Goal: Task Accomplishment & Management: Complete application form

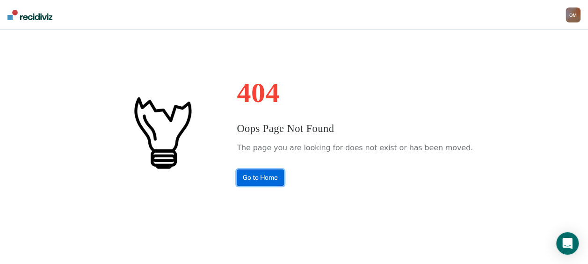
click at [278, 174] on link "Go to Home" at bounding box center [260, 177] width 47 height 16
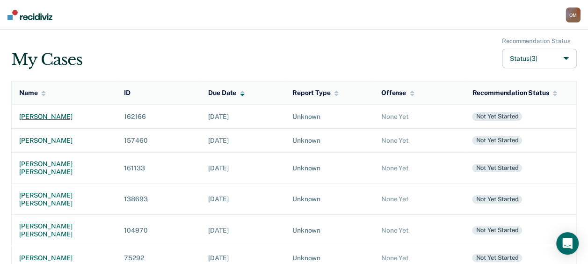
click at [42, 118] on div "harley shaw" at bounding box center [64, 117] width 90 height 8
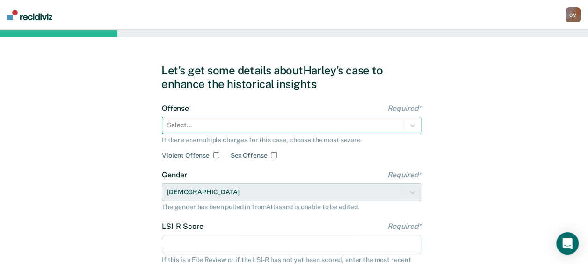
click at [338, 116] on div "Select..." at bounding box center [291, 125] width 259 height 18
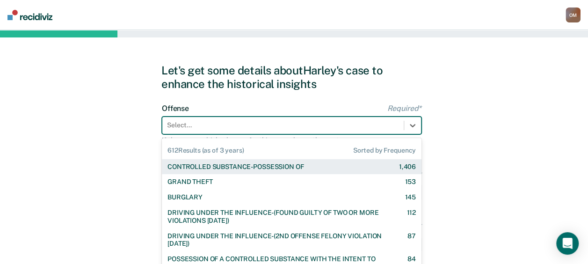
scroll to position [37, 0]
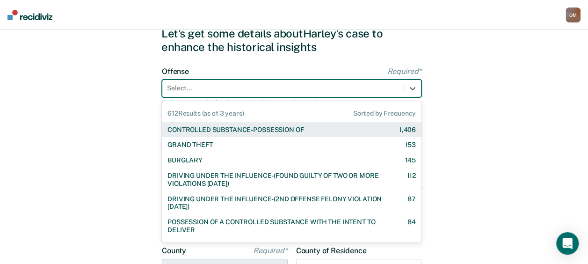
click at [324, 129] on div "CONTROLLED SUBSTANCE-POSSESSION OF 1,406" at bounding box center [291, 130] width 248 height 8
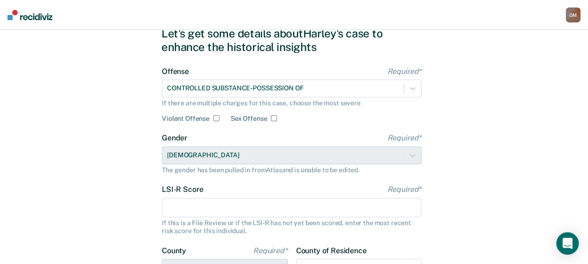
click at [269, 201] on input "LSI-R Score Required*" at bounding box center [291, 208] width 259 height 20
type input "26"
click at [520, 172] on div "Let's get some details about Harley's case to enhance the historical insights O…" at bounding box center [294, 203] width 588 height 421
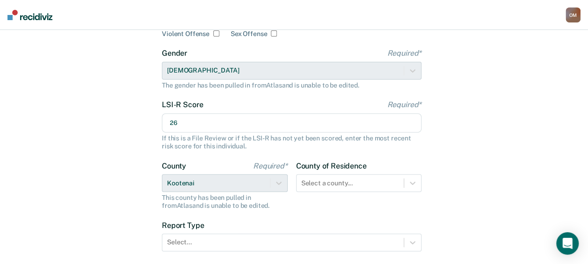
scroll to position [187, 0]
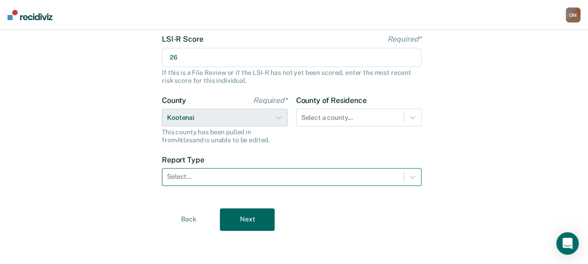
click at [223, 177] on div at bounding box center [283, 177] width 232 height 10
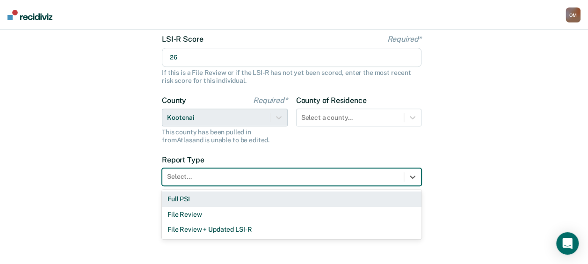
click at [201, 199] on div "Full PSI" at bounding box center [291, 198] width 259 height 15
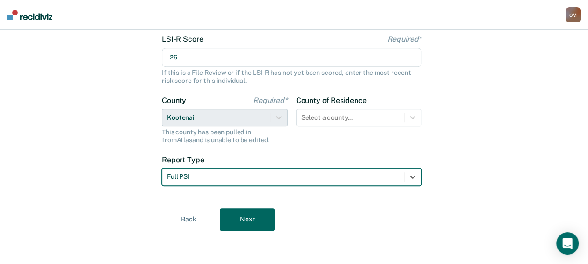
click at [239, 223] on button "Next" at bounding box center [247, 219] width 55 height 22
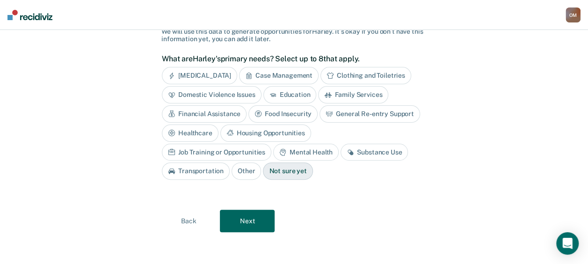
click at [263, 169] on div "Not sure yet" at bounding box center [288, 170] width 50 height 17
click at [239, 209] on button "Next" at bounding box center [247, 220] width 55 height 22
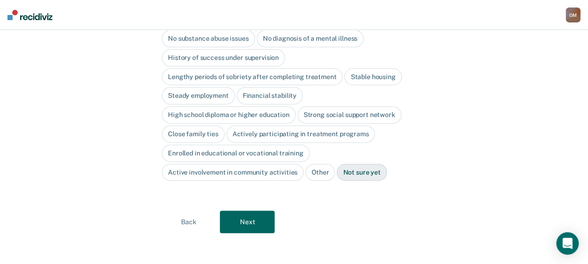
drag, startPoint x: 239, startPoint y: 208, endPoint x: 239, endPoint y: 223, distance: 15.4
click at [239, 223] on button "Next" at bounding box center [247, 221] width 55 height 22
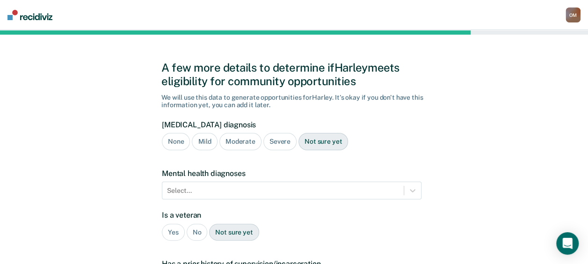
scroll to position [1, 0]
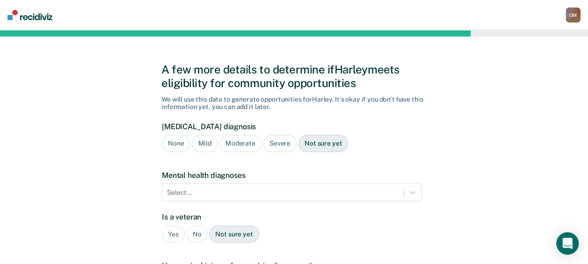
click at [237, 141] on div "Moderate" at bounding box center [240, 143] width 42 height 17
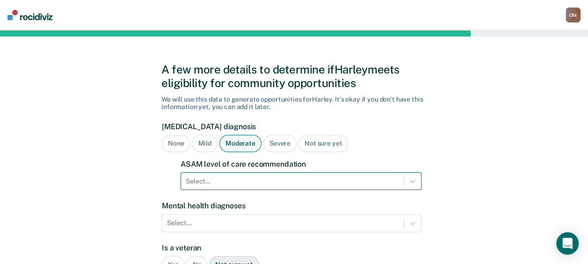
click at [226, 180] on div "Select..." at bounding box center [300, 181] width 241 height 18
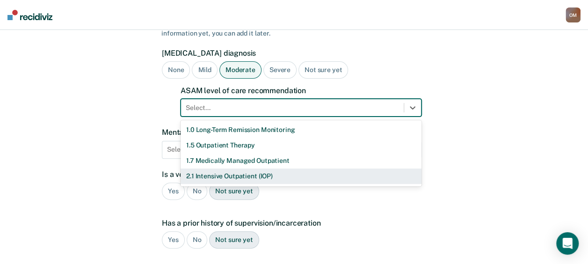
scroll to position [75, 0]
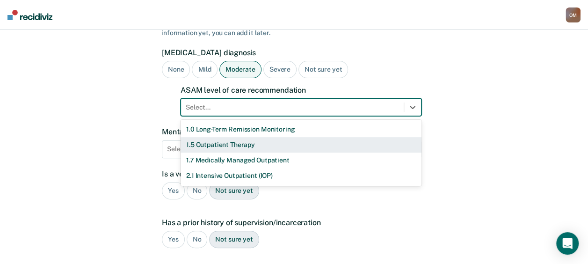
click at [224, 147] on div "1.5 Outpatient Therapy" at bounding box center [300, 144] width 241 height 15
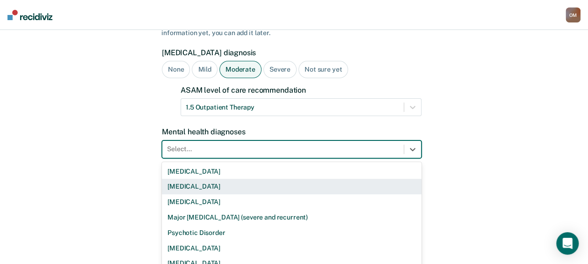
scroll to position [116, 0]
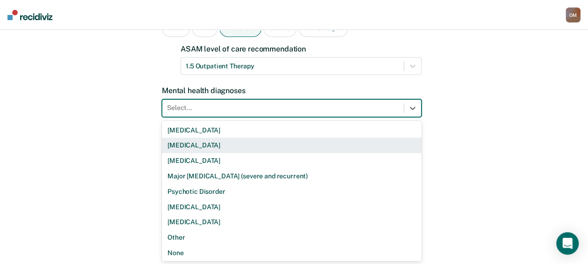
click at [224, 117] on div "9 results available. Use Up and Down to choose options, press Enter to select t…" at bounding box center [291, 108] width 259 height 18
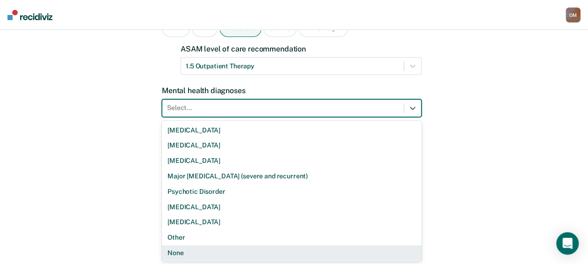
click at [195, 253] on div "None" at bounding box center [291, 252] width 259 height 15
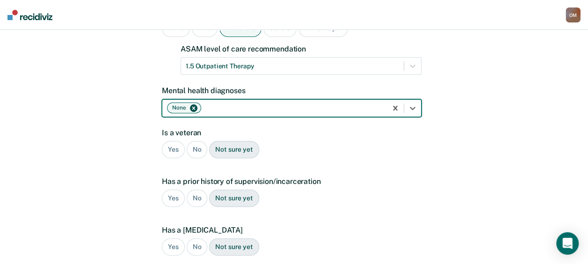
click at [172, 151] on div "Yes" at bounding box center [173, 149] width 23 height 17
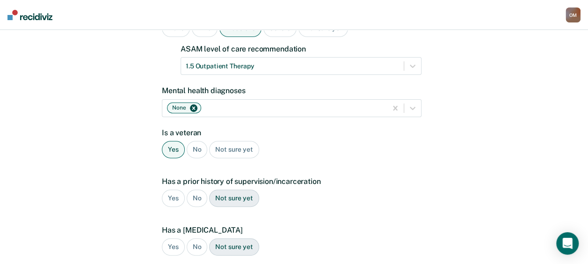
click at [162, 190] on div "Yes No Not sure yet" at bounding box center [291, 197] width 259 height 17
click at [166, 195] on div "Yes" at bounding box center [173, 197] width 23 height 17
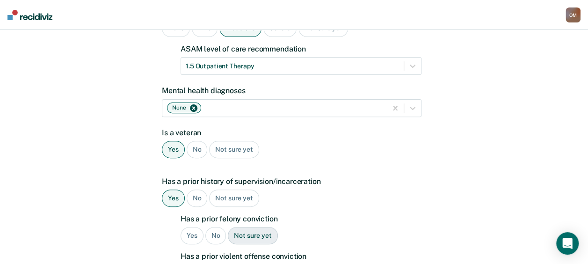
click at [191, 233] on div "Yes" at bounding box center [191, 235] width 23 height 17
click at [430, 210] on div "A few more details to determine if Harley meets eligibility for community oppor…" at bounding box center [294, 251] width 588 height 674
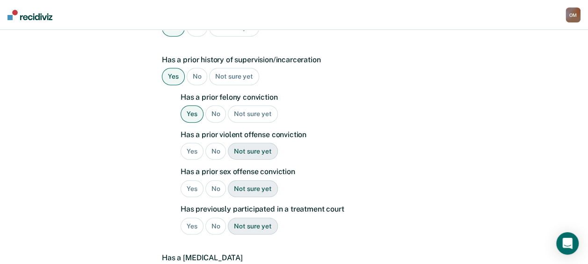
scroll to position [237, 0]
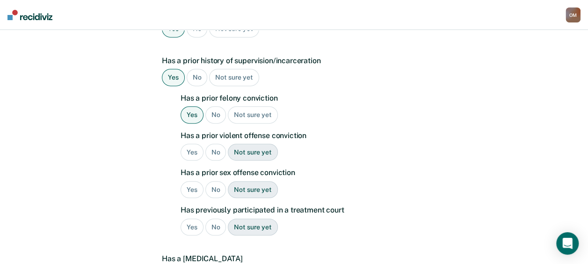
click at [191, 150] on div "Yes" at bounding box center [191, 152] width 23 height 17
click at [215, 184] on div "No" at bounding box center [215, 189] width 21 height 17
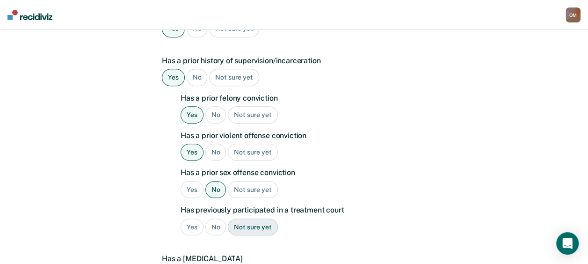
click at [214, 223] on div "No" at bounding box center [215, 226] width 21 height 17
click at [165, 222] on div "Has a prior history of supervision/incarceration Yes No Not sure yet Has a prio…" at bounding box center [291, 149] width 259 height 187
drag, startPoint x: 589, startPoint y: 131, endPoint x: 462, endPoint y: 182, distance: 137.6
click at [462, 182] on div "A few more details to determine if Harley meets eligibility for community oppor…" at bounding box center [294, 130] width 588 height 674
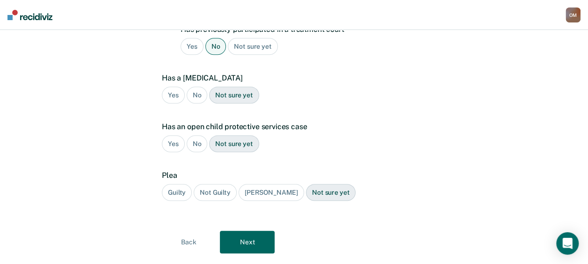
scroll to position [425, 0]
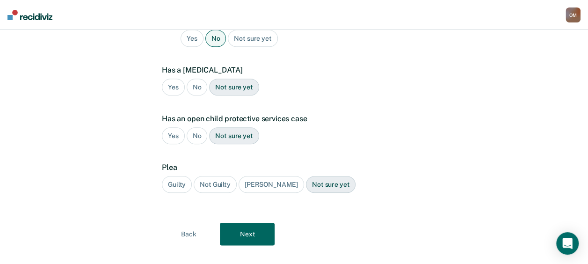
click at [191, 86] on div "No" at bounding box center [197, 87] width 21 height 17
click at [193, 129] on div "No" at bounding box center [197, 135] width 21 height 17
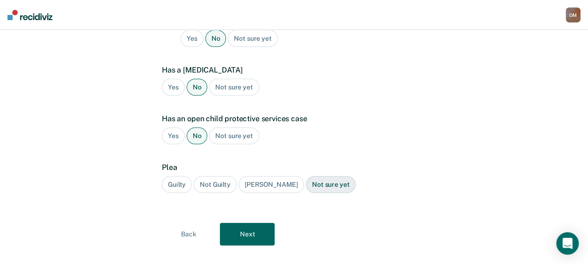
click at [172, 185] on div "Guilty" at bounding box center [177, 184] width 30 height 17
click at [240, 226] on button "Next" at bounding box center [247, 234] width 55 height 22
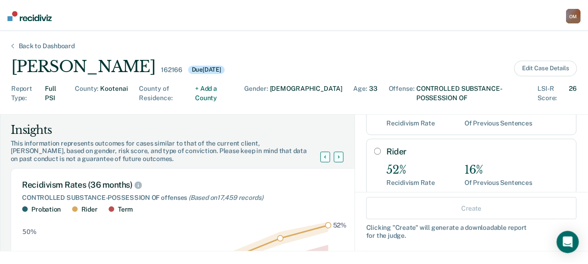
scroll to position [91, 0]
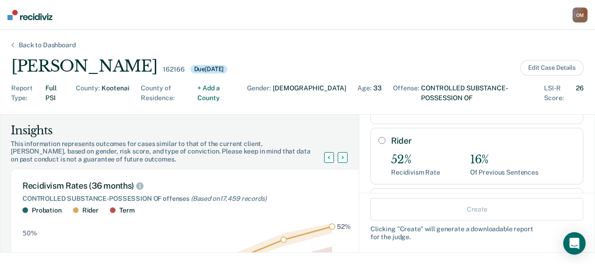
click at [378, 139] on input "Rider" at bounding box center [381, 139] width 7 height 7
radio input "true"
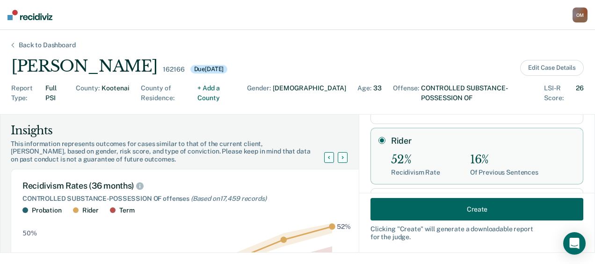
click at [456, 205] on button "Create" at bounding box center [476, 209] width 213 height 22
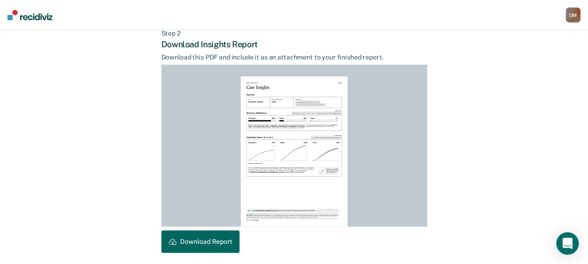
scroll to position [269, 0]
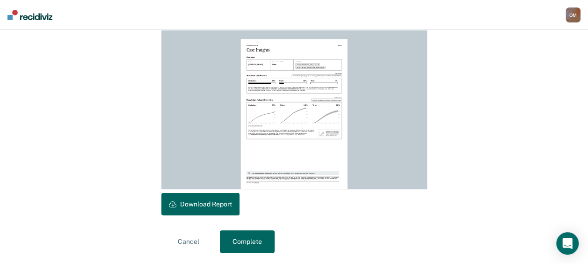
click at [190, 207] on button "Download Report" at bounding box center [200, 204] width 78 height 22
click at [234, 247] on button "Complete" at bounding box center [247, 241] width 55 height 22
